Goal: Navigation & Orientation: Go to known website

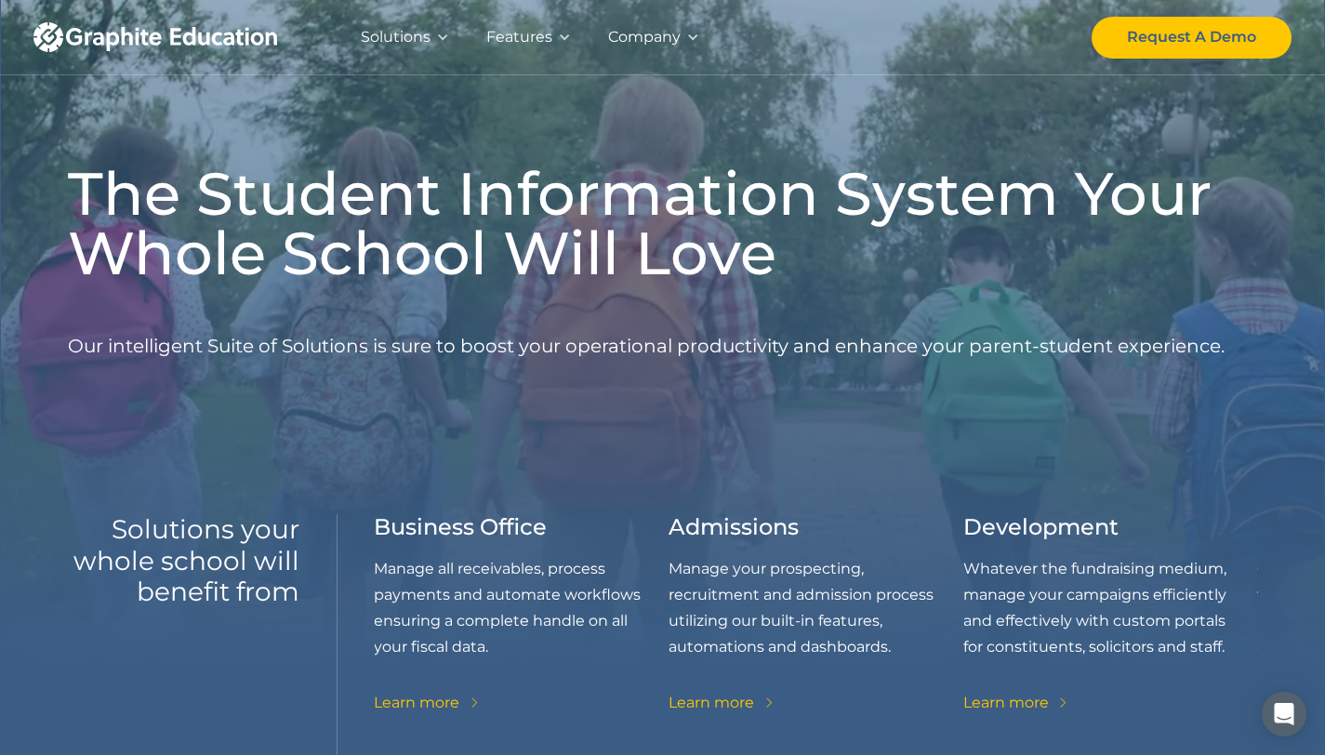
click at [240, 40] on img "home" at bounding box center [155, 37] width 244 height 30
